Goal: Task Accomplishment & Management: Use online tool/utility

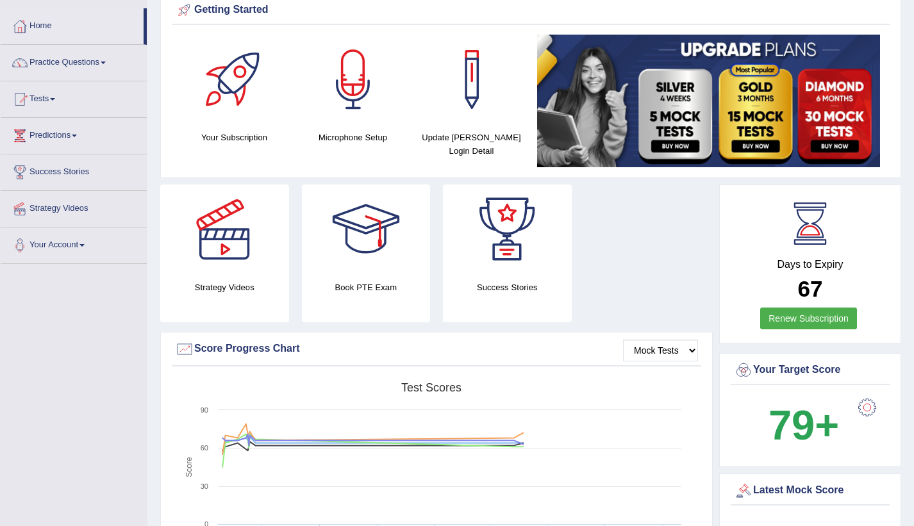
scroll to position [54, 0]
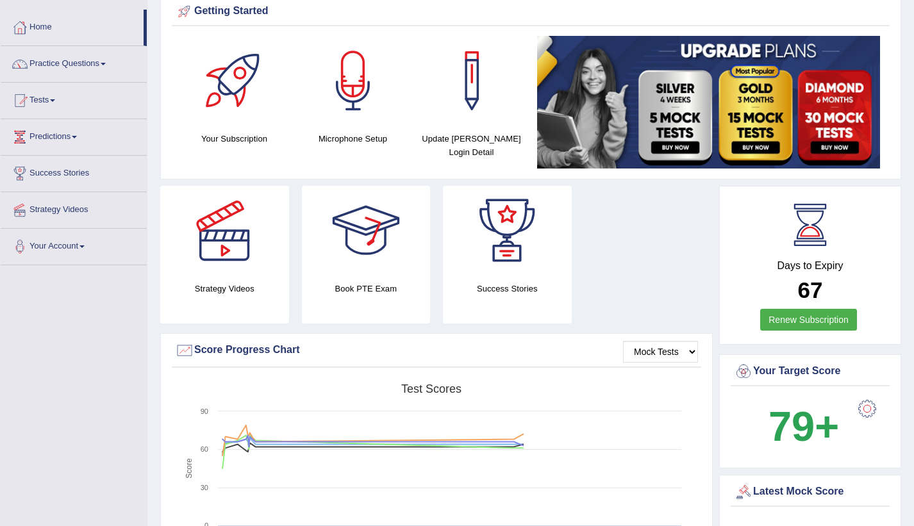
click at [254, 278] on div "Strategy Videos" at bounding box center [224, 255] width 129 height 138
click at [204, 245] on div at bounding box center [224, 231] width 90 height 90
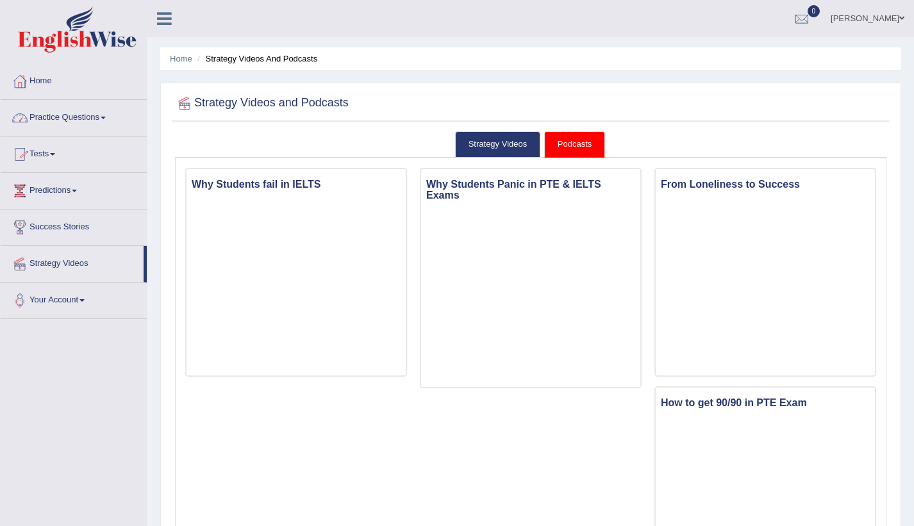
click at [102, 119] on link "Practice Questions" at bounding box center [74, 116] width 146 height 32
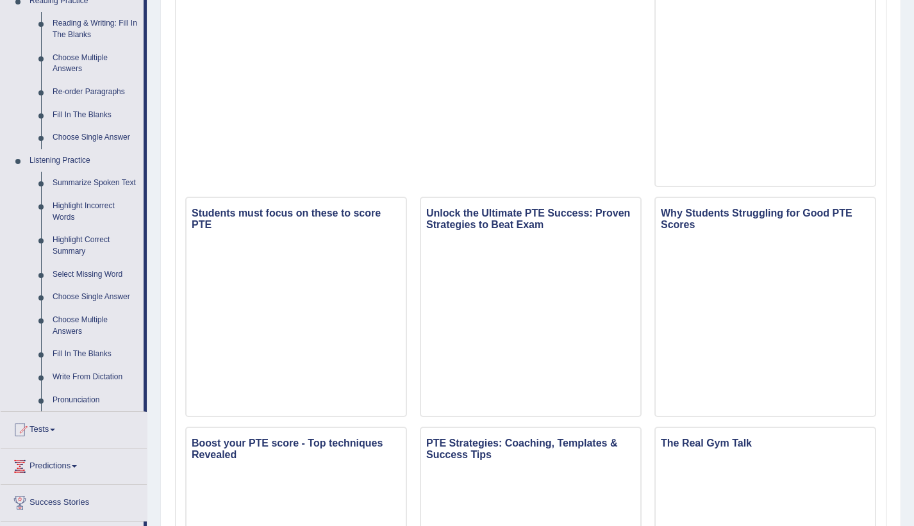
scroll to position [419, 0]
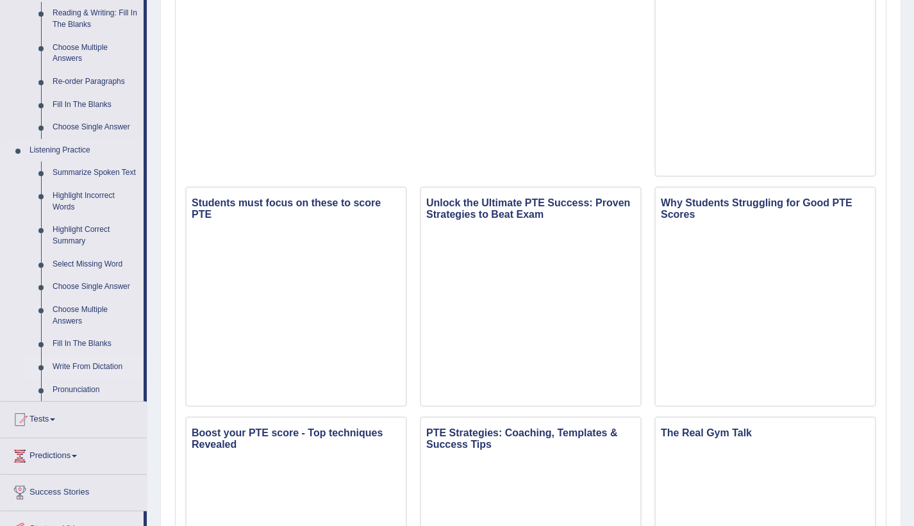
click at [70, 367] on link "Write From Dictation" at bounding box center [95, 367] width 97 height 23
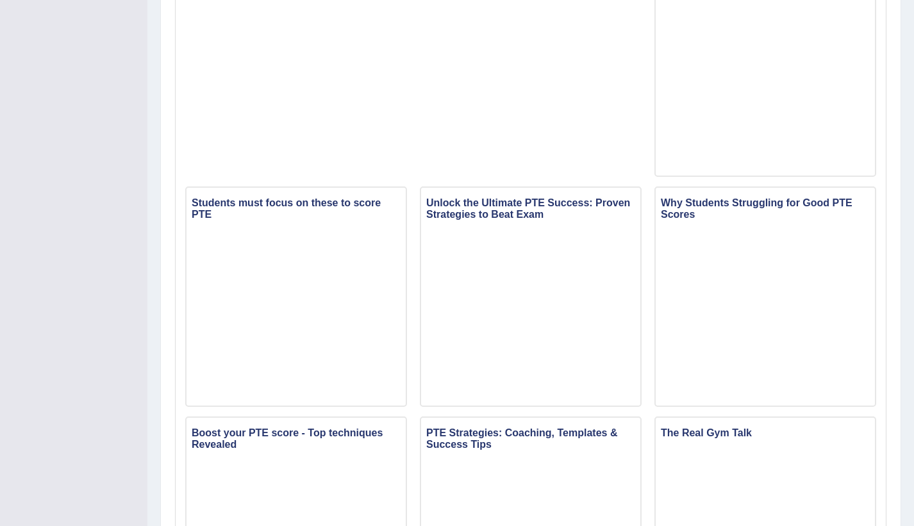
scroll to position [172, 0]
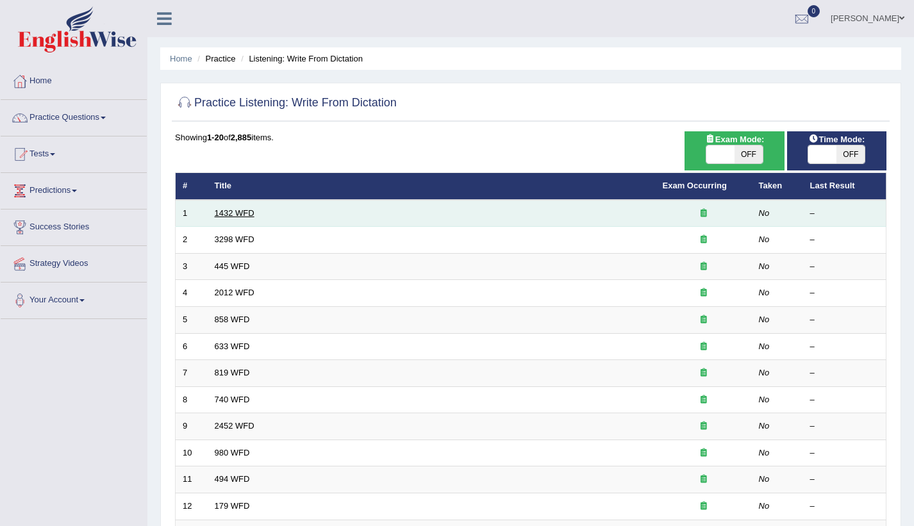
click at [236, 211] on link "1432 WFD" at bounding box center [235, 213] width 40 height 10
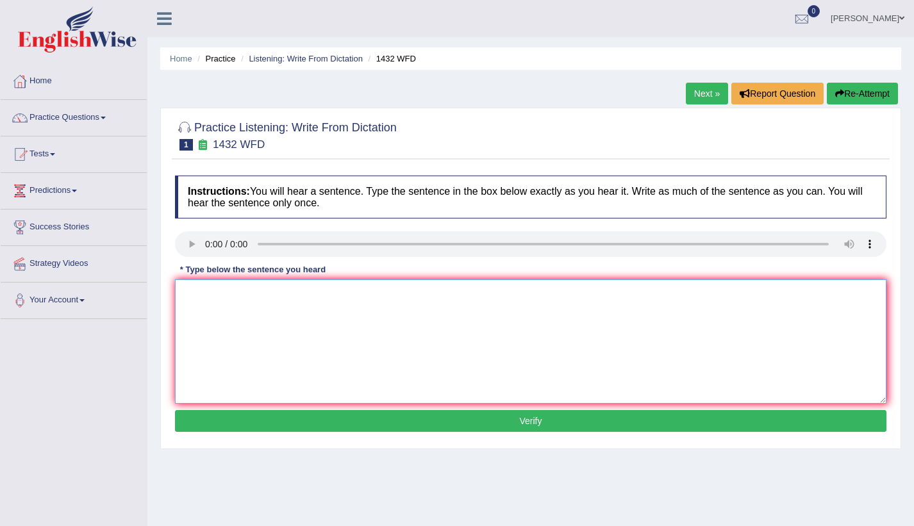
click at [223, 313] on textarea at bounding box center [530, 341] width 711 height 124
type textarea "More physical activity activities is beneficial for your health."
click at [271, 424] on button "Verify" at bounding box center [530, 421] width 711 height 22
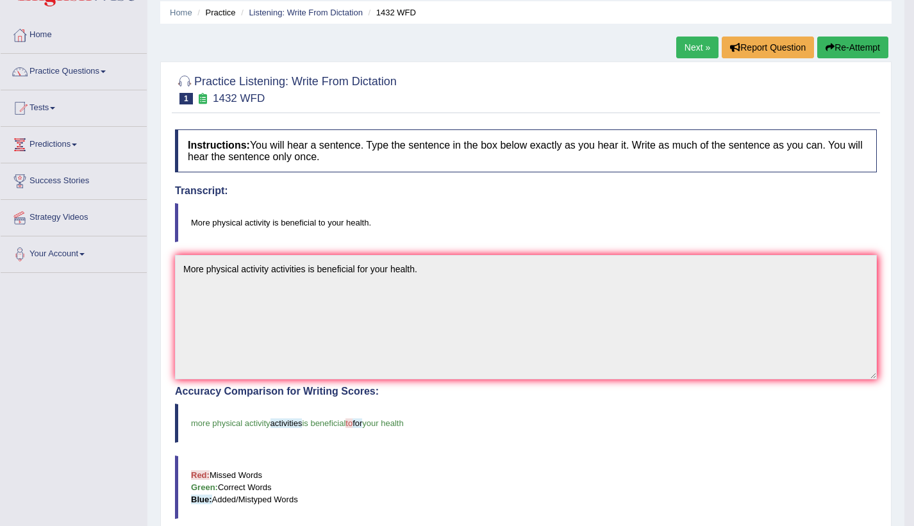
scroll to position [45, 0]
click at [50, 33] on link "Home" at bounding box center [74, 34] width 146 height 32
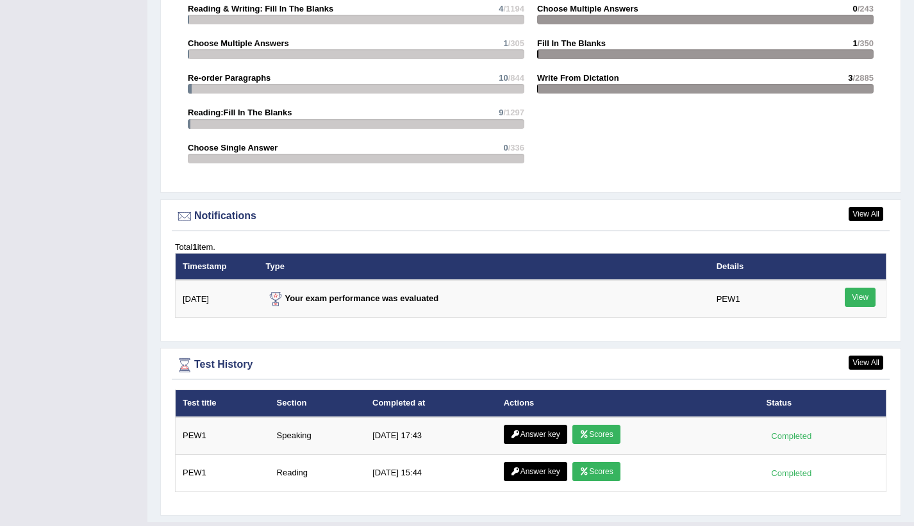
scroll to position [1393, 0]
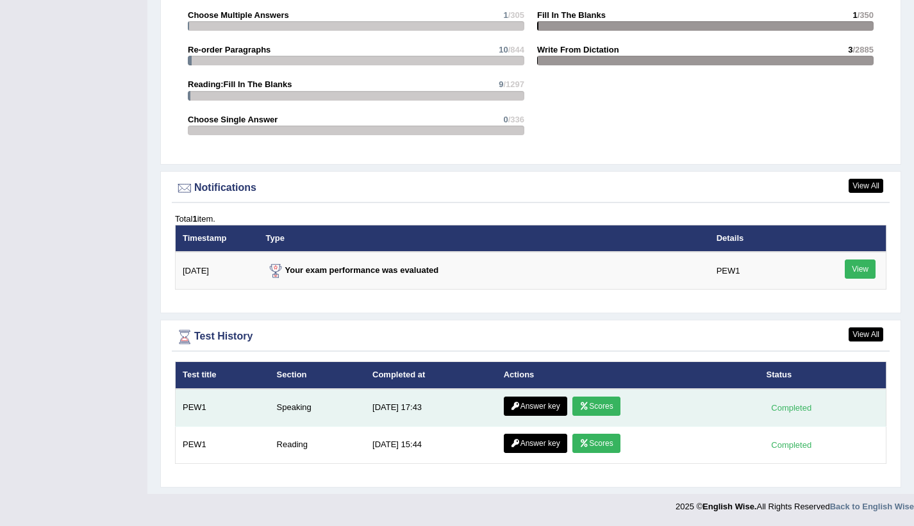
click at [594, 406] on link "Scores" at bounding box center [595, 406] width 47 height 19
click at [532, 407] on link "Answer key" at bounding box center [535, 406] width 63 height 19
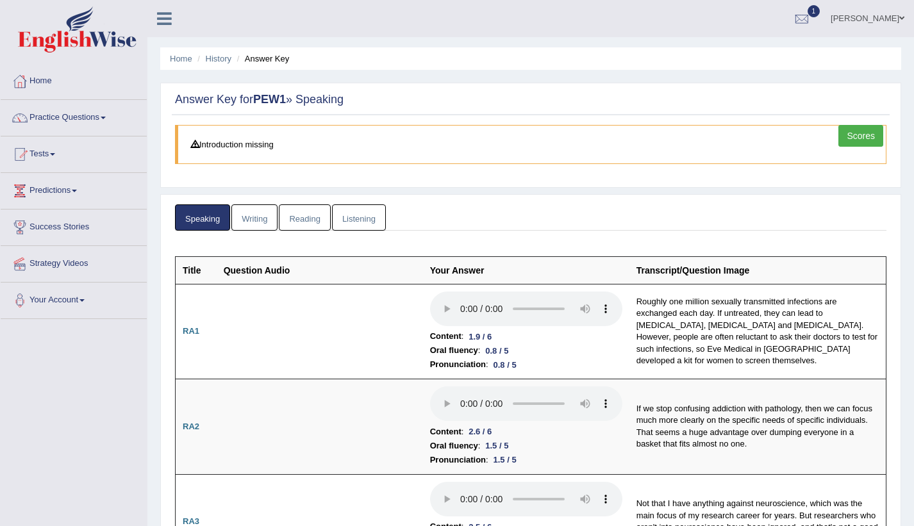
click at [266, 211] on link "Writing" at bounding box center [254, 217] width 46 height 26
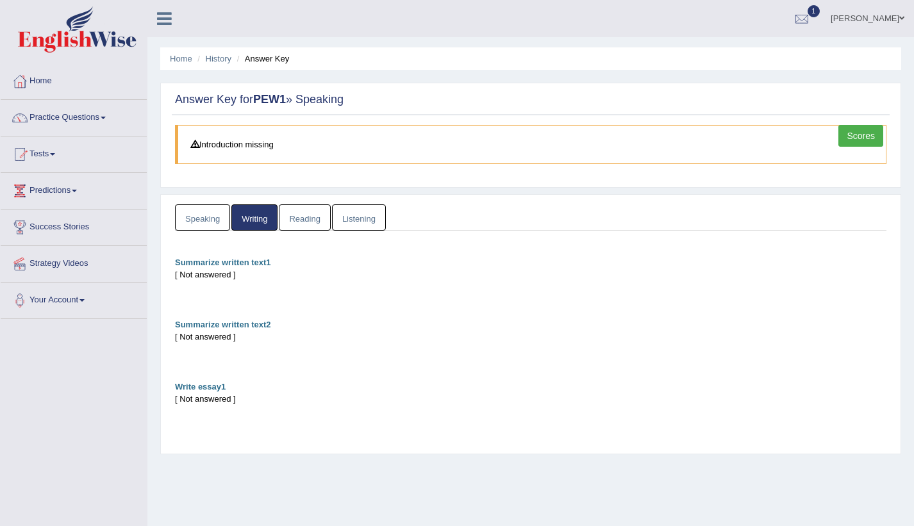
click at [295, 219] on link "Reading" at bounding box center [304, 217] width 51 height 26
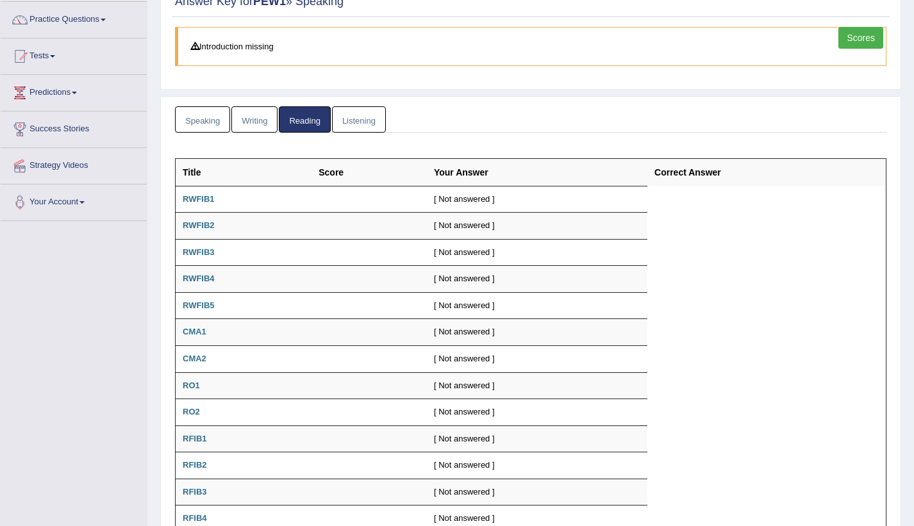
scroll to position [1, 0]
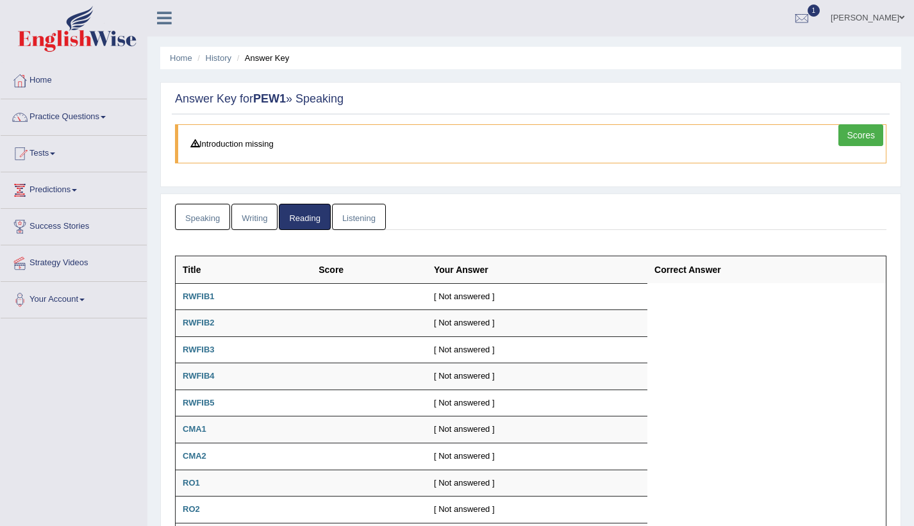
click at [370, 219] on link "Listening" at bounding box center [359, 217] width 54 height 26
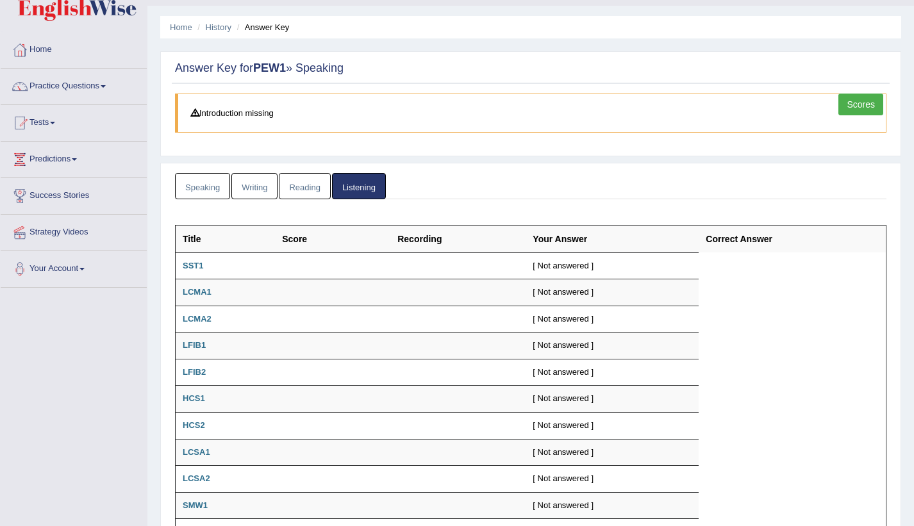
scroll to position [31, 0]
click at [206, 182] on link "Speaking" at bounding box center [202, 187] width 55 height 26
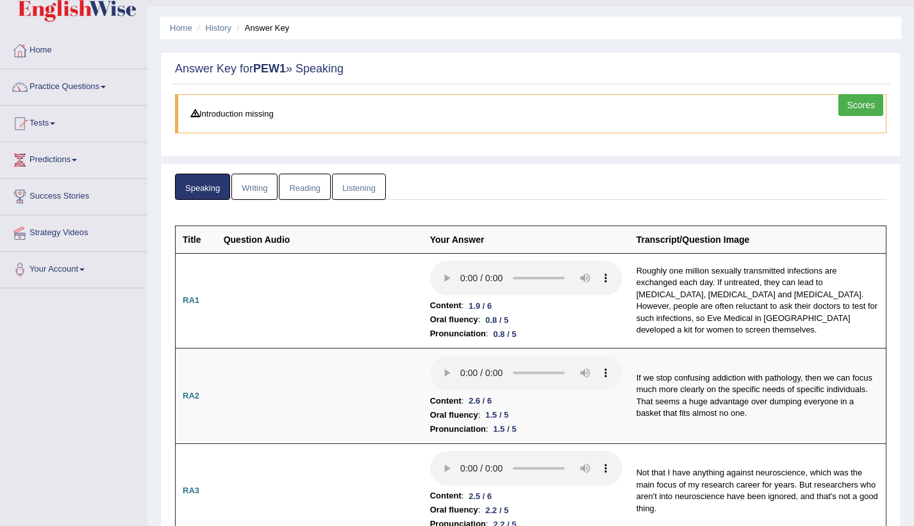
click at [851, 104] on link "Scores" at bounding box center [860, 105] width 45 height 22
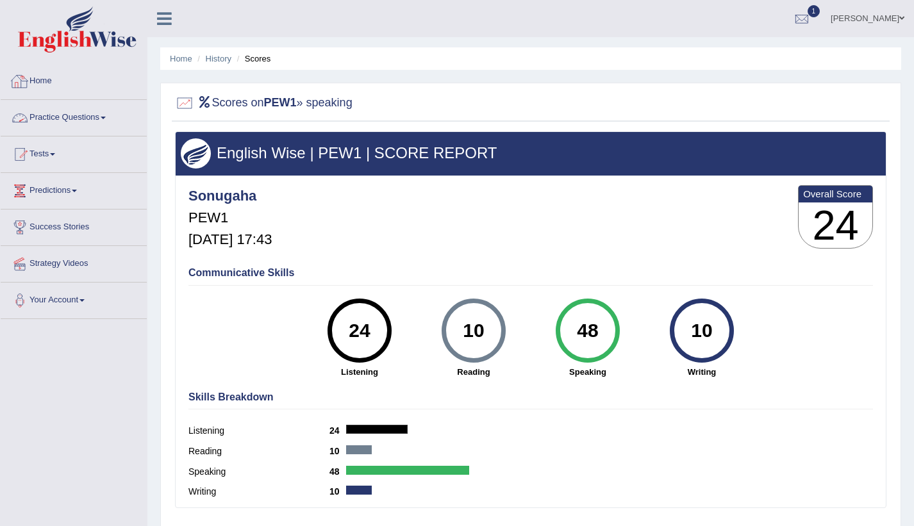
click at [49, 78] on link "Home" at bounding box center [74, 79] width 146 height 32
